Goal: Task Accomplishment & Management: Manage account settings

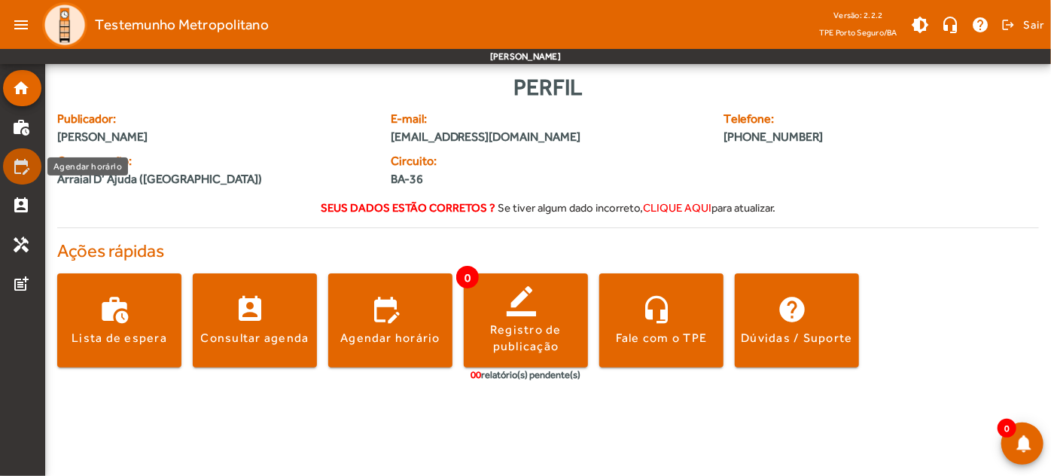
click at [14, 169] on mat-icon "edit_calendar" at bounding box center [21, 166] width 18 height 18
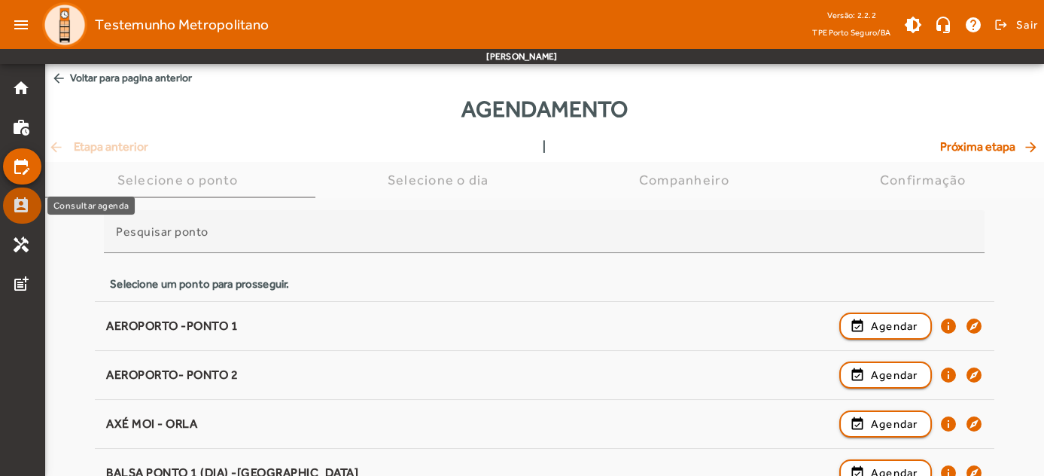
click at [21, 211] on mat-icon "perm_contact_calendar" at bounding box center [21, 205] width 18 height 18
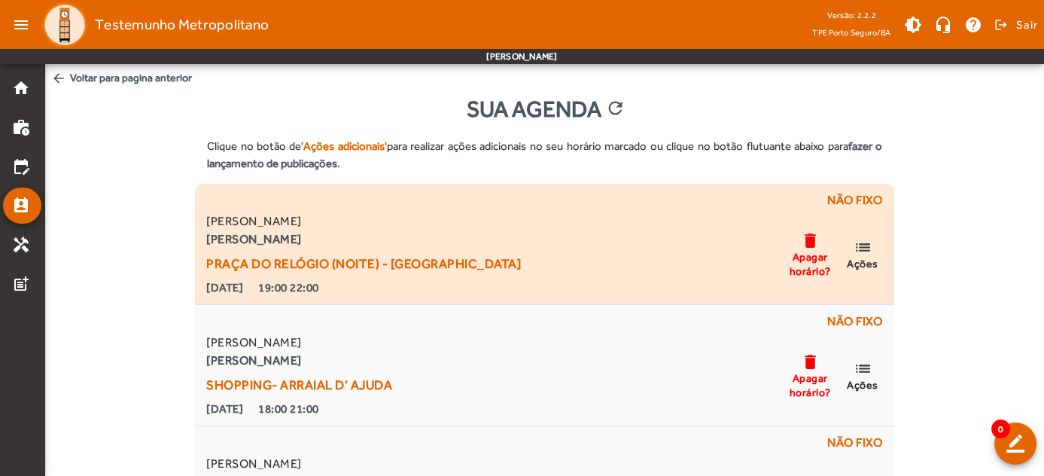
click at [867, 252] on mat-icon "list" at bounding box center [863, 247] width 18 height 19
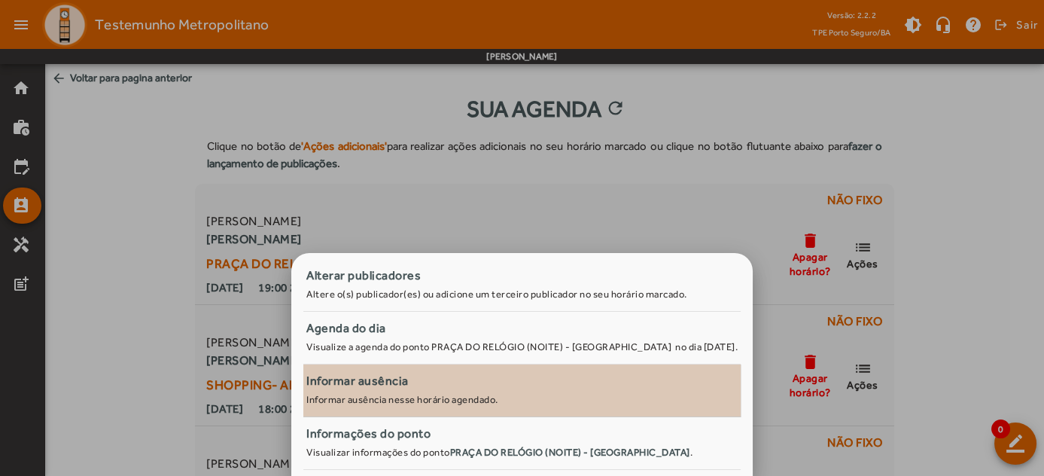
click at [434, 406] on span "Informar ausência Informar ausência nesse horário agendado." at bounding box center [521, 389] width 431 height 34
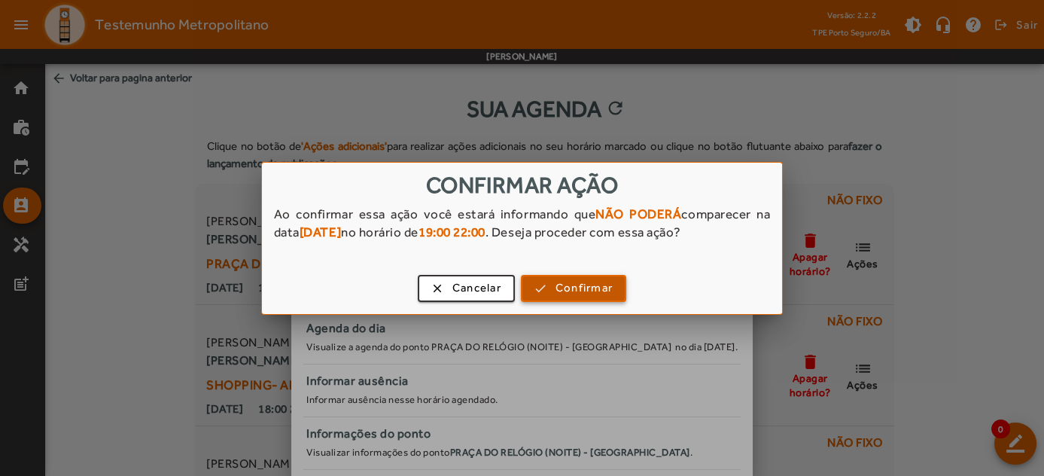
click at [560, 285] on span "Confirmar" at bounding box center [584, 287] width 57 height 17
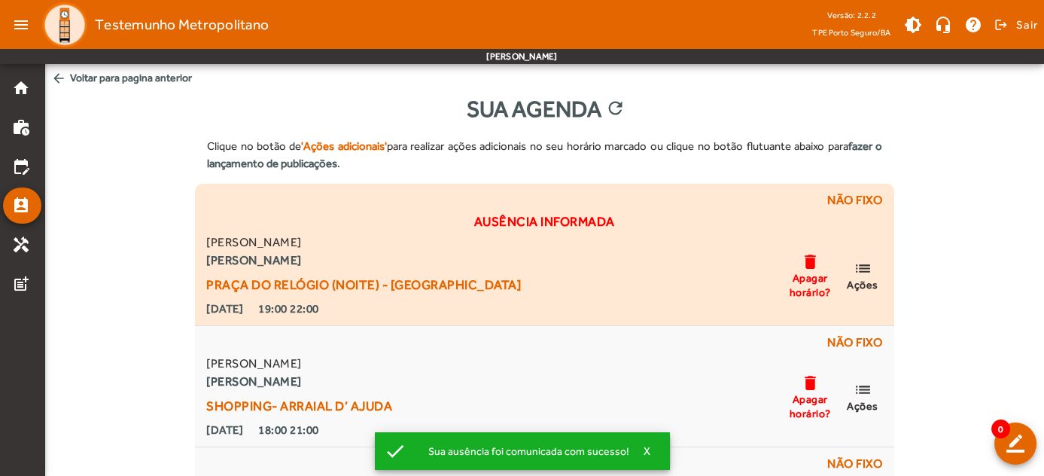
click at [811, 285] on span "Apagar horário?" at bounding box center [809, 284] width 45 height 27
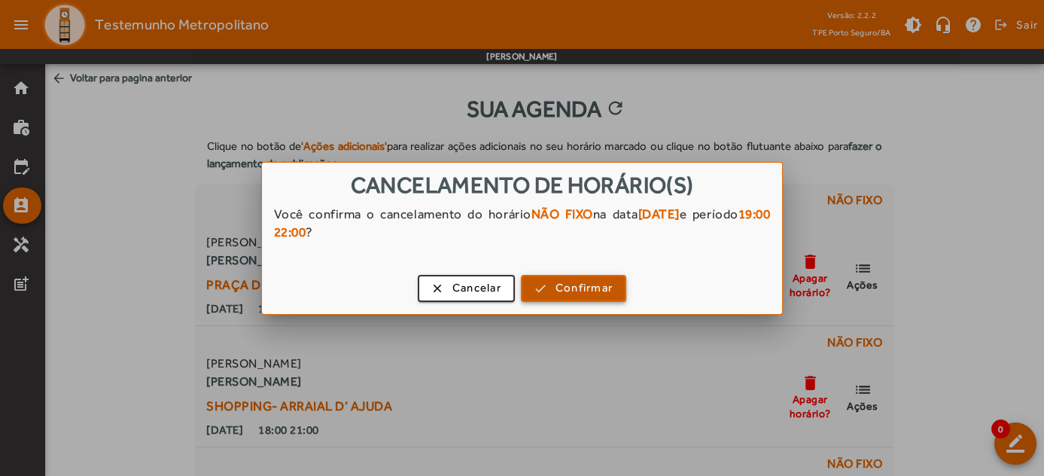
click at [560, 290] on span "Confirmar" at bounding box center [584, 287] width 57 height 17
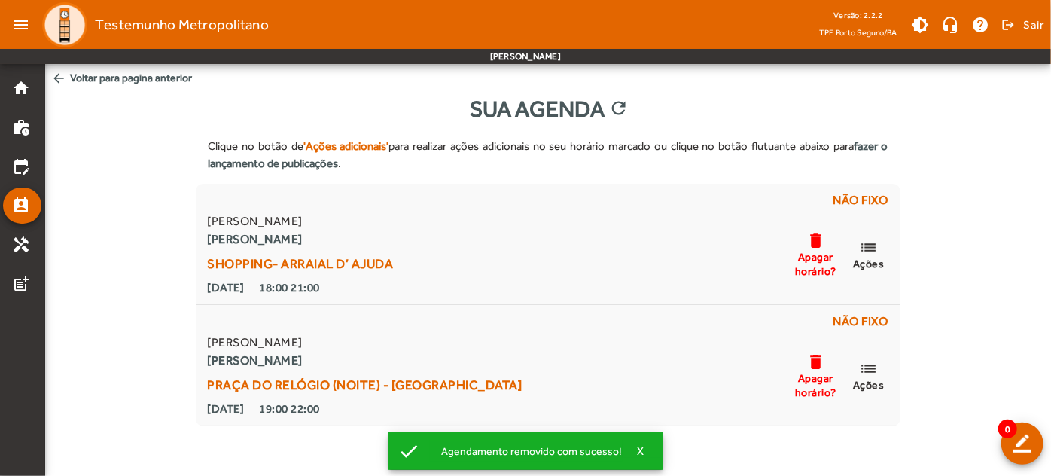
click at [1046, 391] on div "Clique no botão de 'Ações adicionais' para realizar ações adicionais no seu hor…" at bounding box center [548, 276] width 1006 height 300
click at [1048, 389] on div "Clique no botão de 'Ações adicionais' para realizar ações adicionais no seu hor…" at bounding box center [548, 276] width 1006 height 300
